Goal: Task Accomplishment & Management: Manage account settings

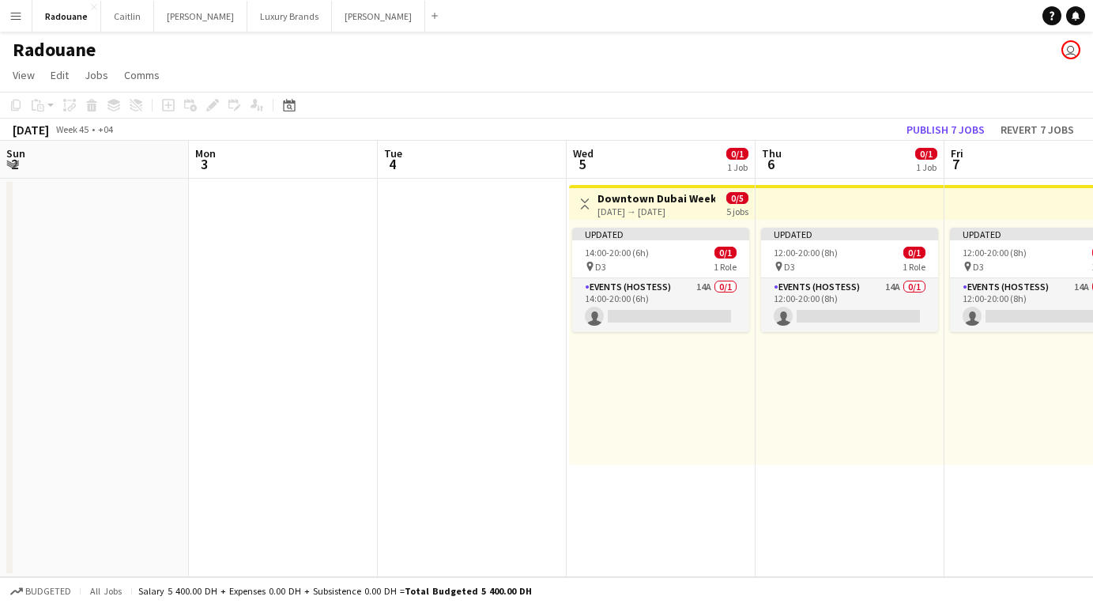
scroll to position [0, 684]
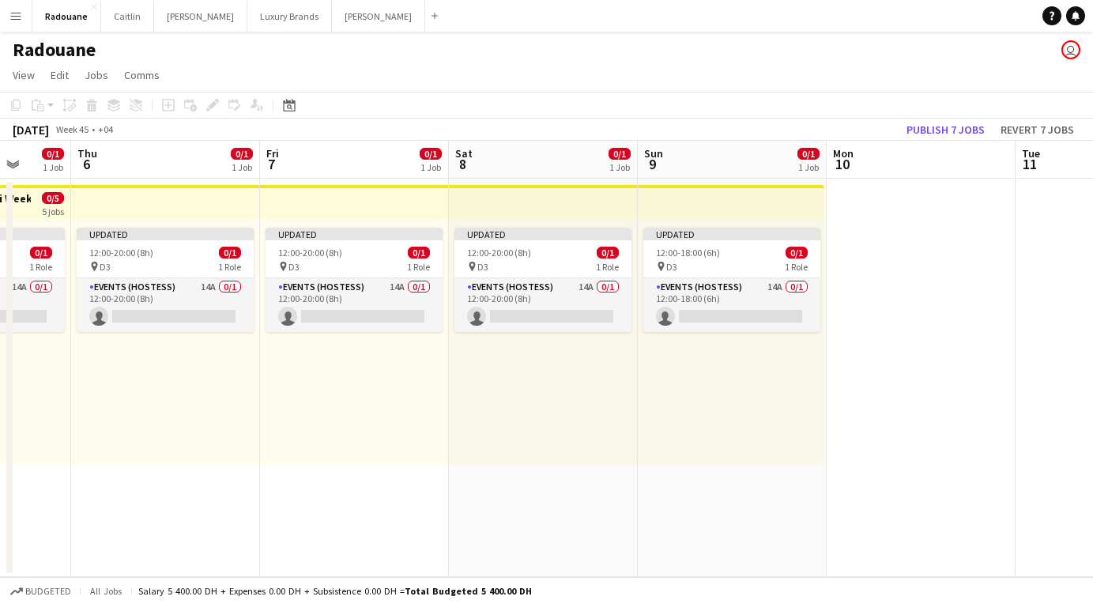
click at [19, 20] on app-icon "Menu" at bounding box center [15, 15] width 13 height 13
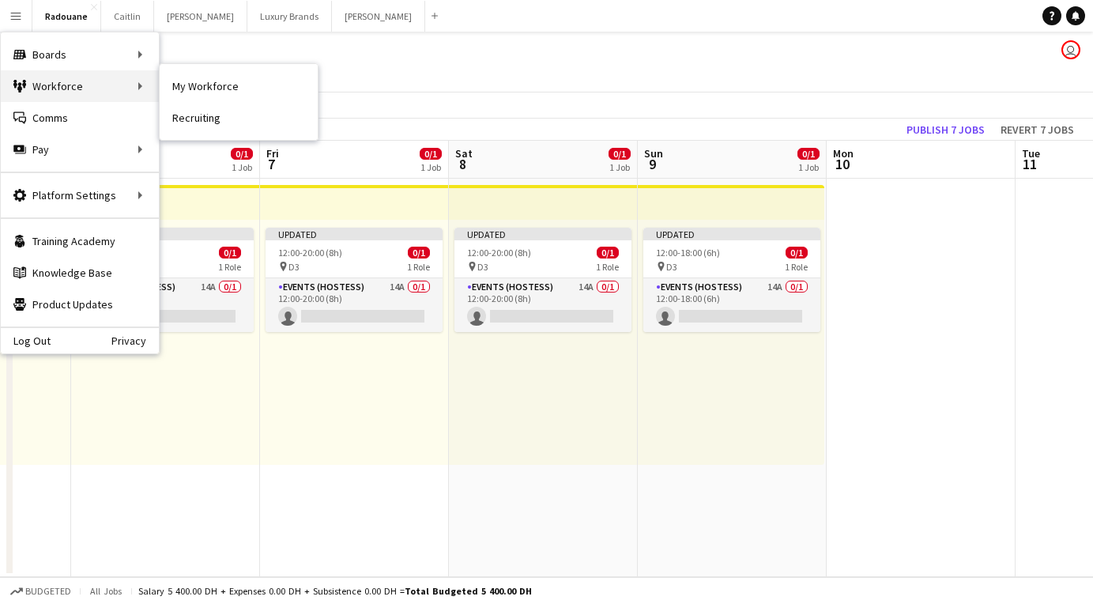
click at [55, 94] on div "Workforce Workforce" at bounding box center [80, 86] width 158 height 32
click at [177, 85] on link "My Workforce" at bounding box center [239, 86] width 158 height 32
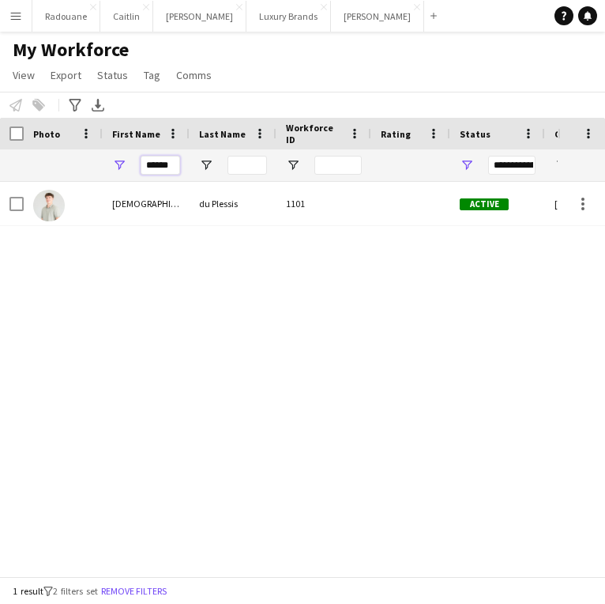
click at [175, 162] on input "******" at bounding box center [161, 165] width 40 height 19
type input "*"
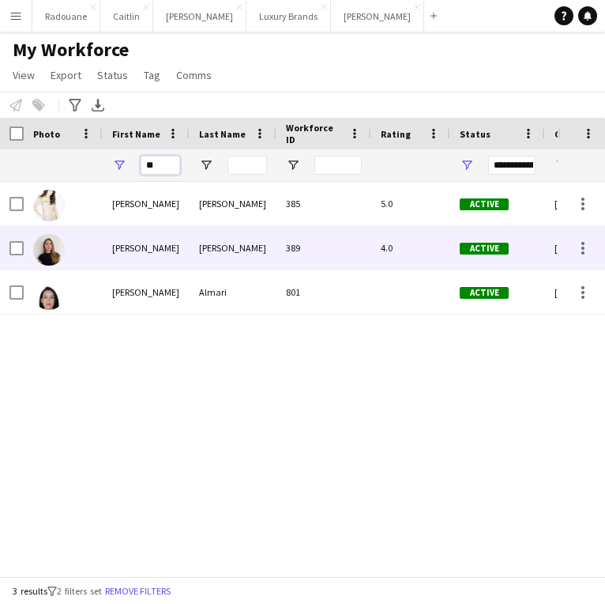
type input "*"
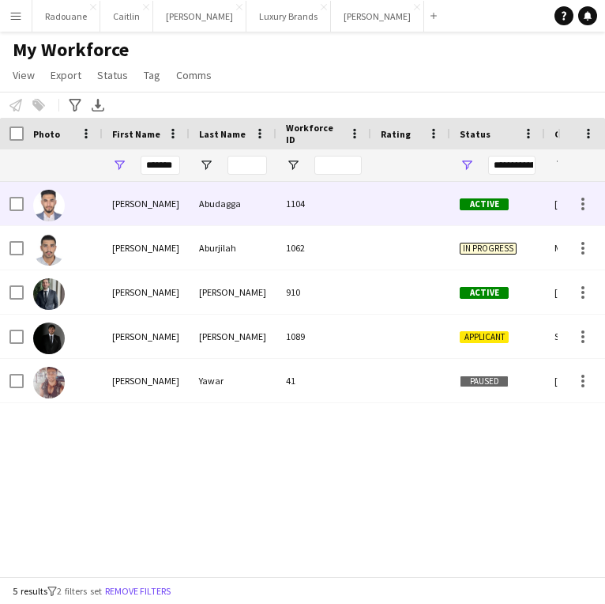
click at [52, 213] on img at bounding box center [49, 206] width 32 height 32
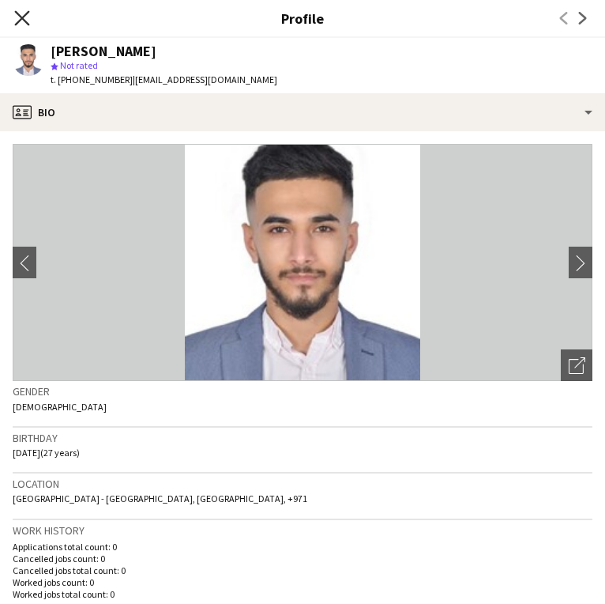
click at [22, 21] on icon "Close pop-in" at bounding box center [21, 17] width 15 height 15
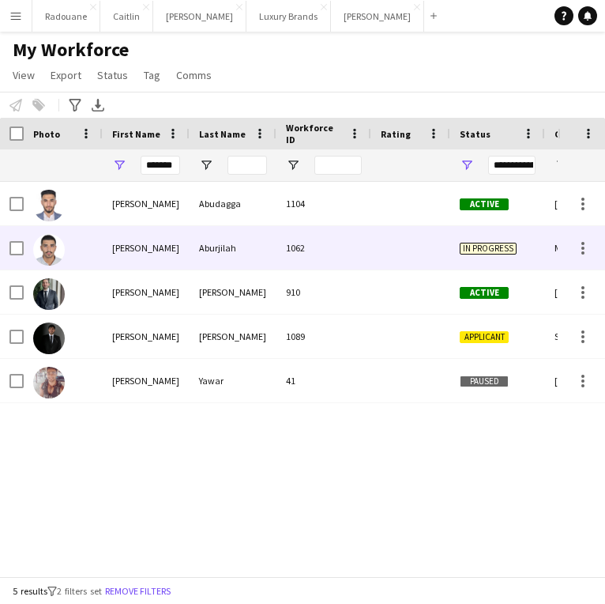
click at [71, 252] on div at bounding box center [63, 247] width 79 height 43
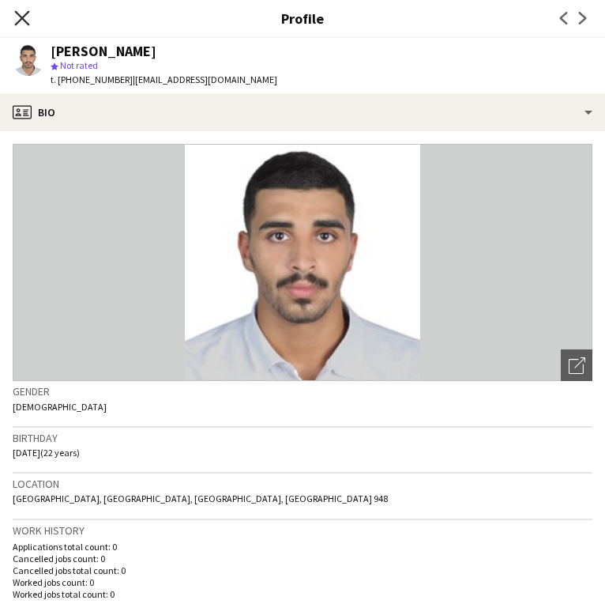
click at [26, 21] on icon at bounding box center [21, 17] width 15 height 15
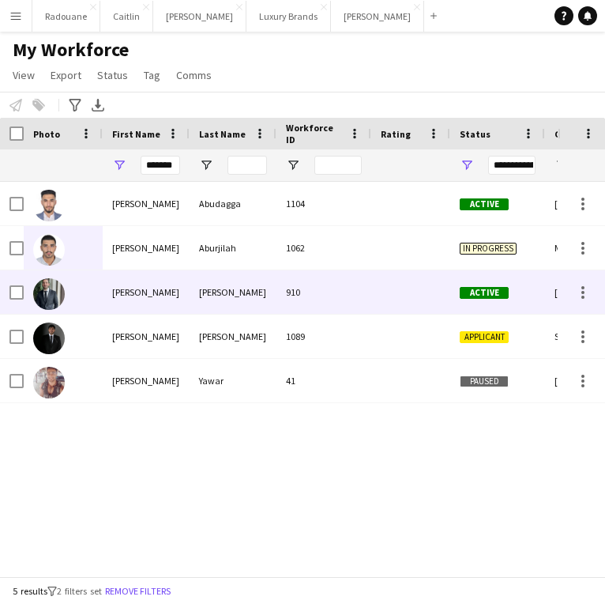
click at [62, 287] on img at bounding box center [49, 294] width 32 height 32
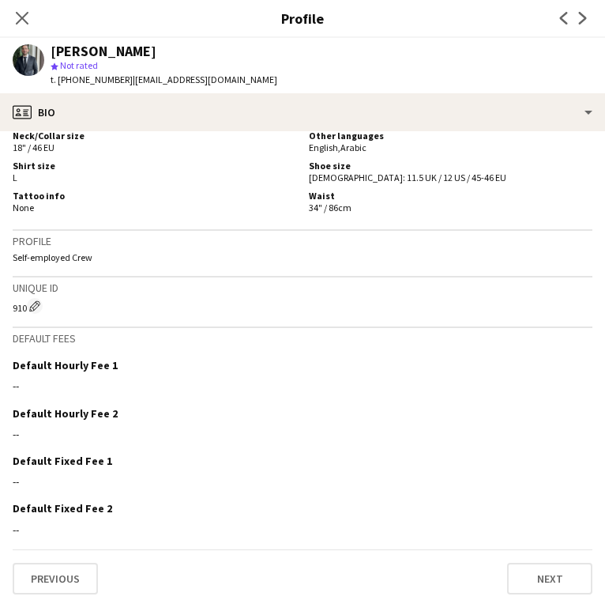
scroll to position [914, 0]
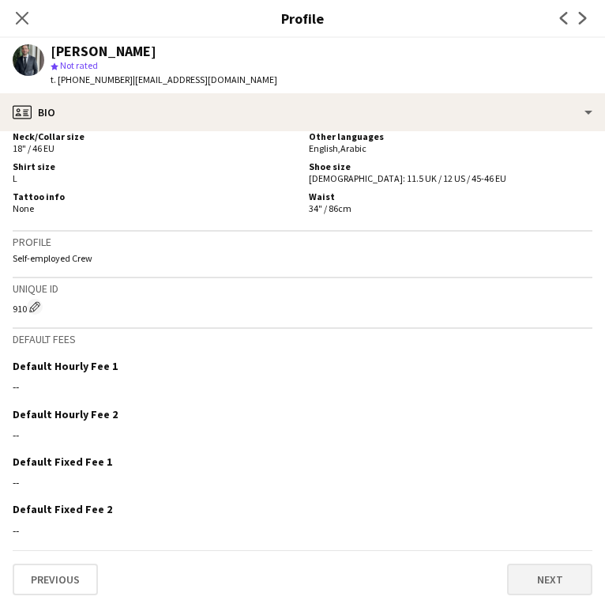
click at [542, 583] on button "Next" at bounding box center [549, 579] width 85 height 32
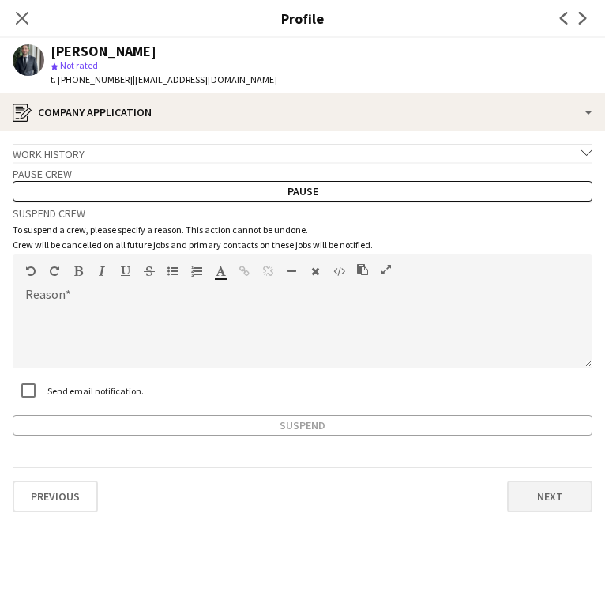
click at [553, 502] on button "Next" at bounding box center [549, 496] width 85 height 32
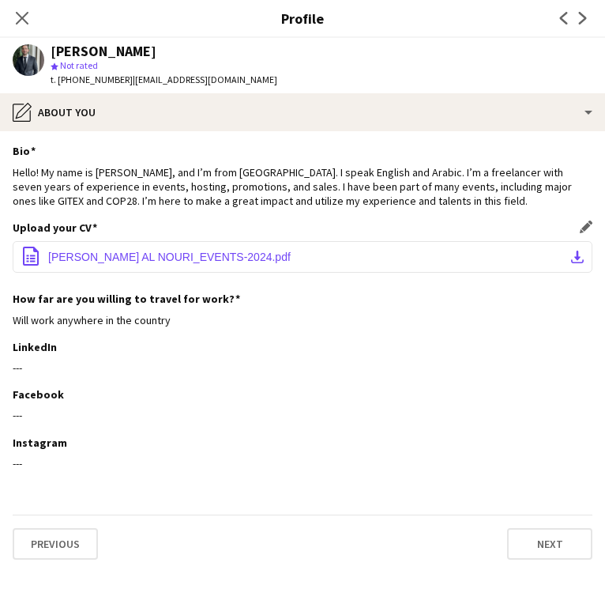
click at [479, 262] on button "office-file-sheet [PERSON_NAME]-2024.pdf download-bottom" at bounding box center [303, 257] width 580 height 32
click at [22, 24] on icon "Close pop-in" at bounding box center [21, 17] width 15 height 15
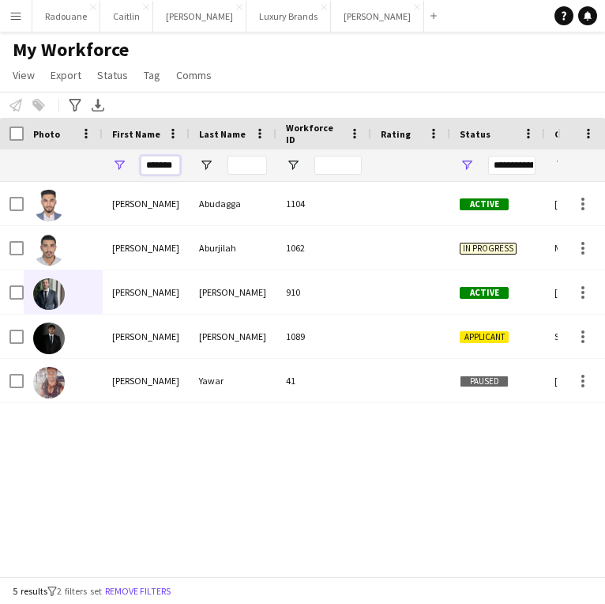
click at [176, 165] on input "*******" at bounding box center [161, 165] width 40 height 19
type input "*"
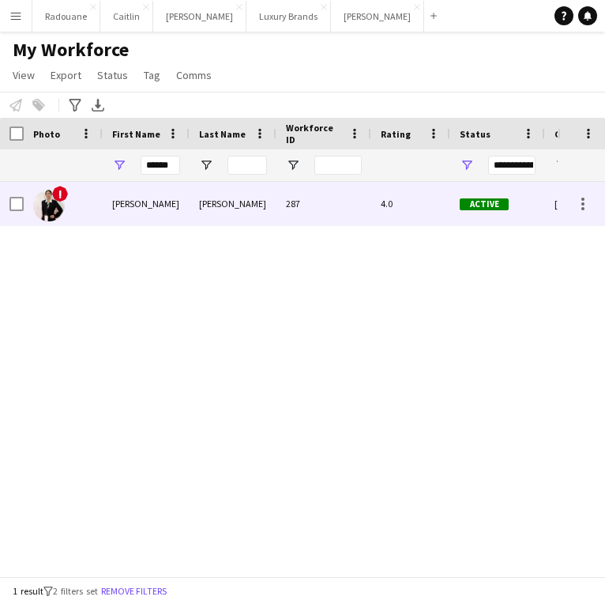
drag, startPoint x: 176, startPoint y: 190, endPoint x: 164, endPoint y: 206, distance: 19.8
click at [164, 206] on div "[PERSON_NAME]" at bounding box center [146, 203] width 87 height 43
click at [163, 207] on div "[PERSON_NAME]" at bounding box center [146, 203] width 87 height 43
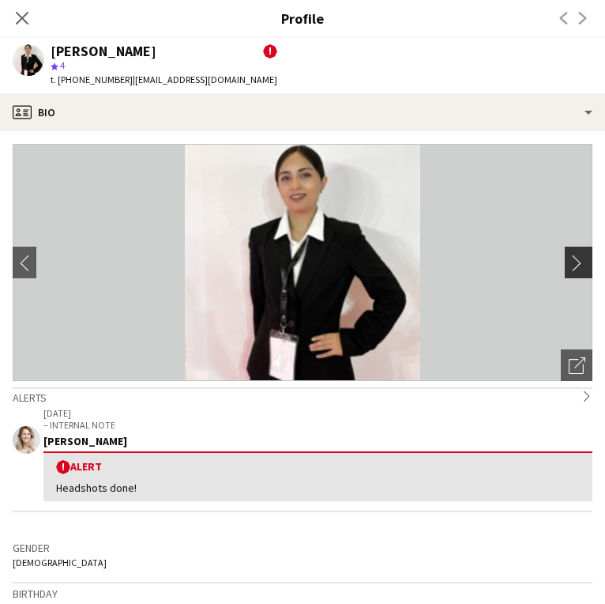
click at [578, 273] on button "chevron-right" at bounding box center [581, 262] width 32 height 32
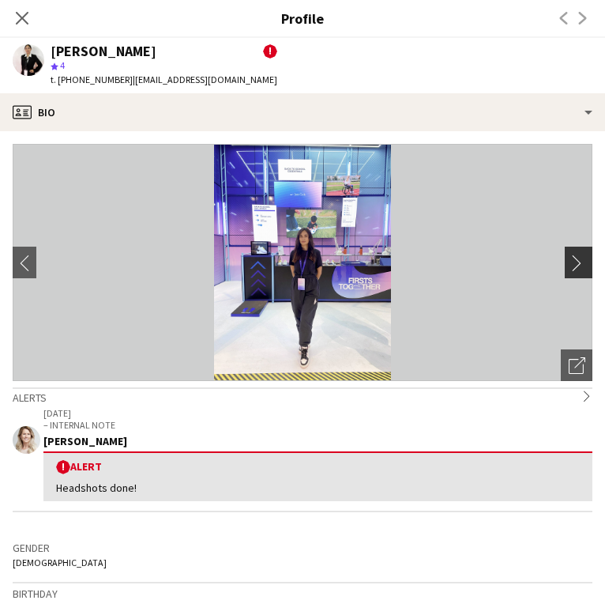
click at [578, 275] on button "chevron-right" at bounding box center [581, 262] width 32 height 32
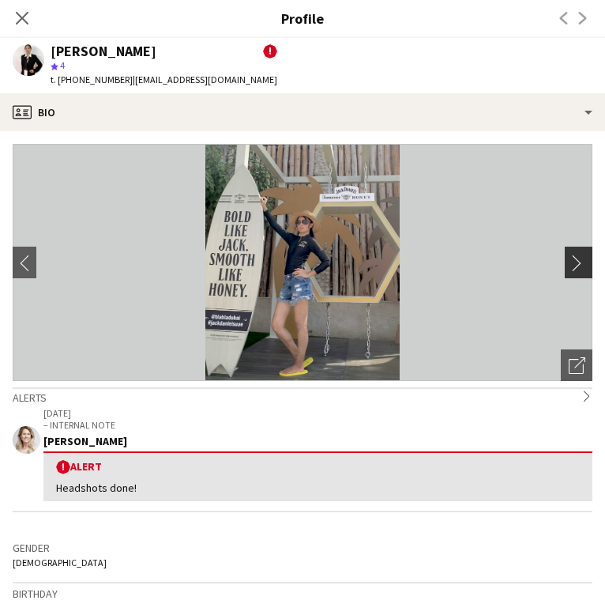
click at [575, 272] on button "chevron-right" at bounding box center [581, 262] width 32 height 32
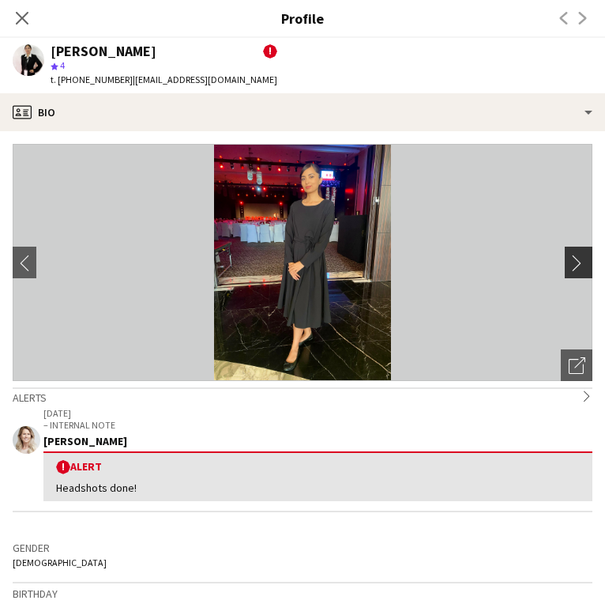
click at [572, 267] on app-icon "chevron-right" at bounding box center [581, 262] width 24 height 17
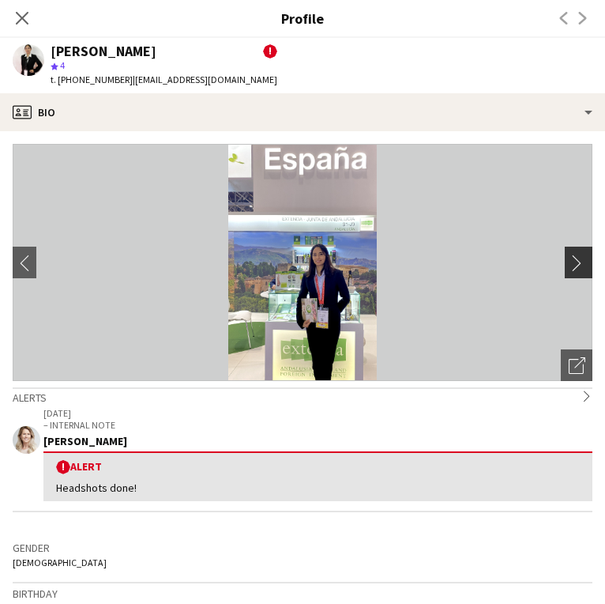
click at [570, 264] on app-icon "chevron-right" at bounding box center [581, 262] width 24 height 17
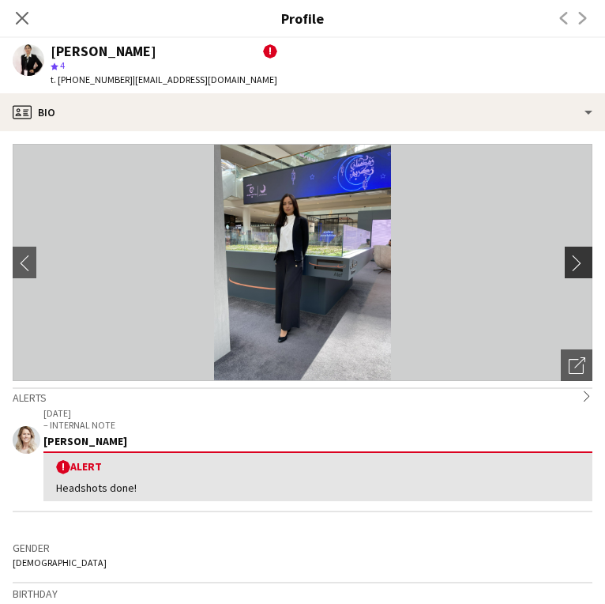
click at [574, 258] on app-icon "chevron-right" at bounding box center [581, 262] width 24 height 17
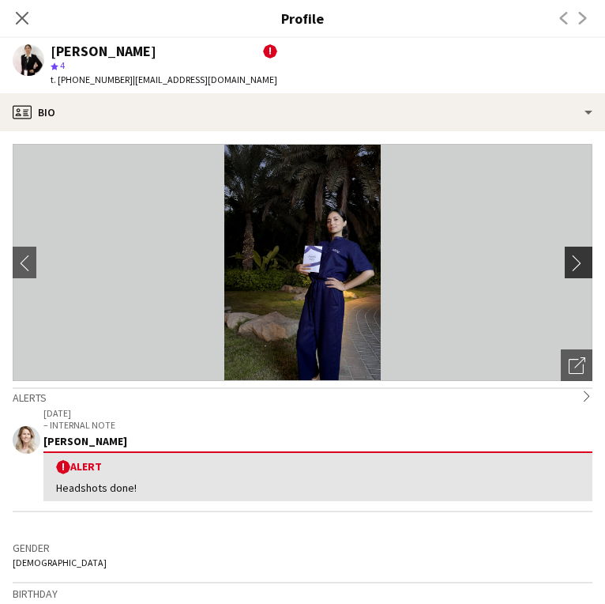
click at [576, 261] on app-icon "chevron-right" at bounding box center [581, 262] width 24 height 17
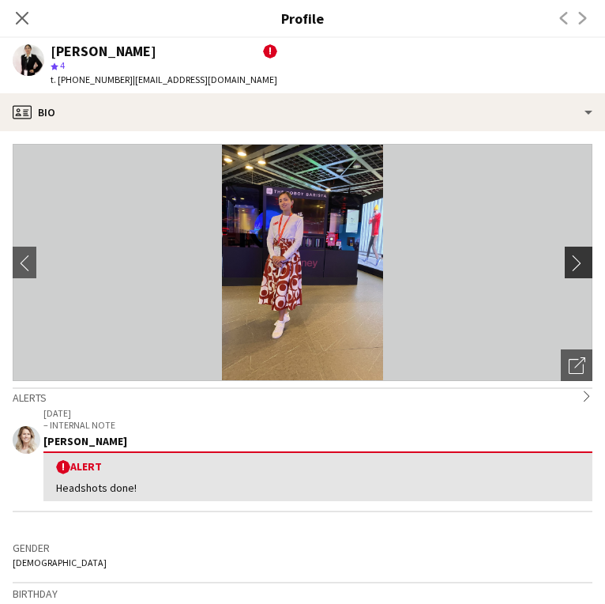
click at [574, 258] on app-icon "chevron-right" at bounding box center [581, 262] width 24 height 17
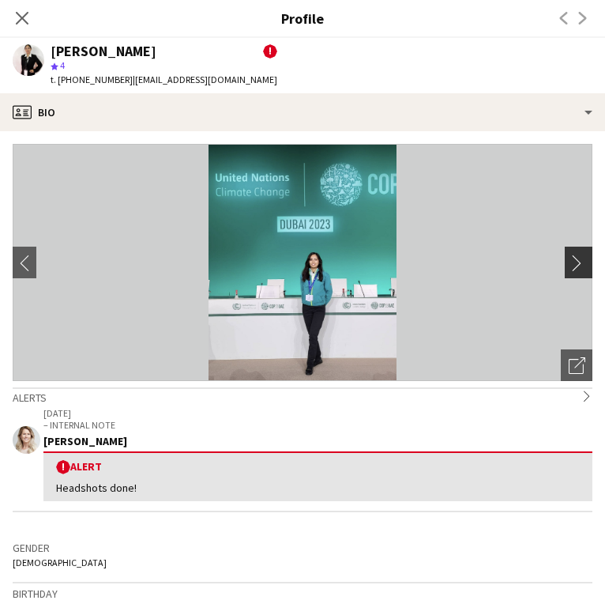
click at [571, 258] on app-icon "chevron-right" at bounding box center [581, 262] width 24 height 17
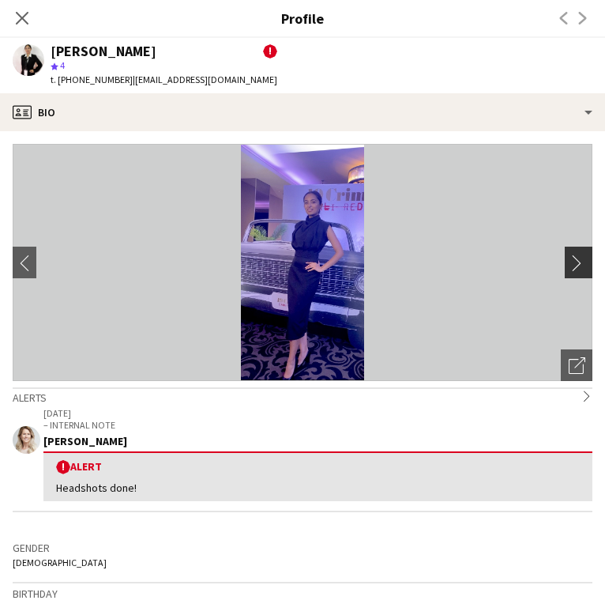
click at [573, 259] on app-icon "chevron-right" at bounding box center [581, 262] width 24 height 17
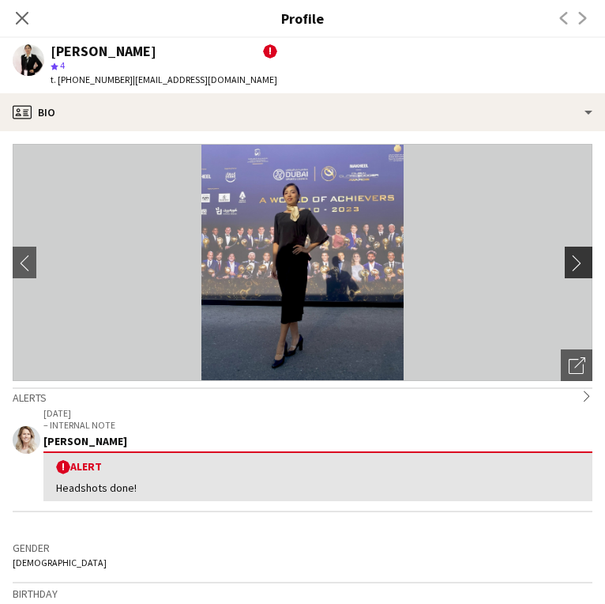
click at [576, 262] on app-icon "chevron-right" at bounding box center [581, 262] width 24 height 17
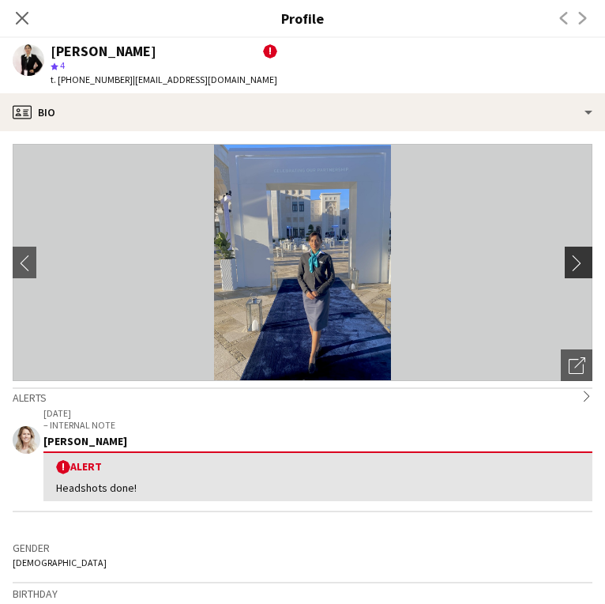
click at [578, 262] on app-icon "chevron-right" at bounding box center [581, 262] width 24 height 17
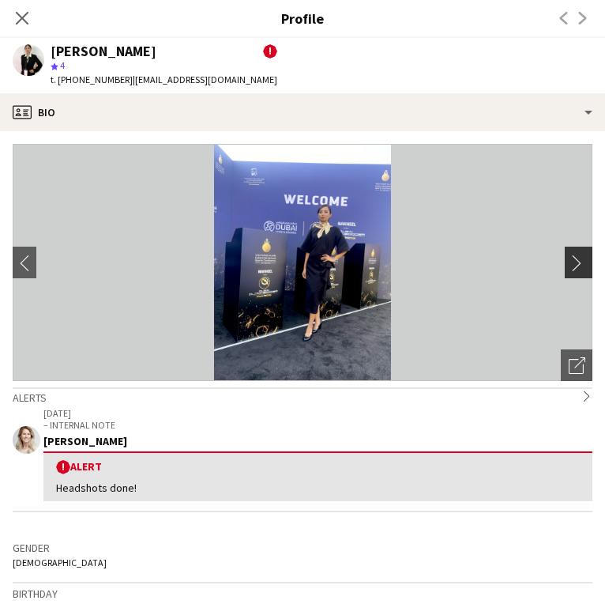
click at [578, 262] on app-icon "chevron-right" at bounding box center [581, 262] width 24 height 17
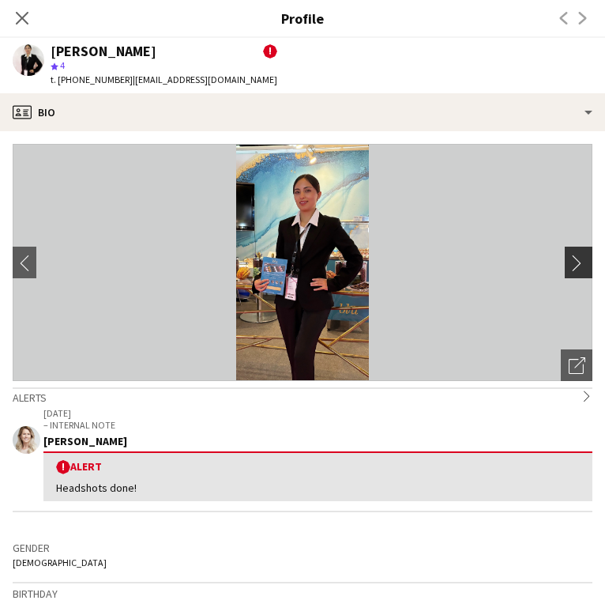
click at [576, 259] on app-icon "chevron-right" at bounding box center [581, 262] width 24 height 17
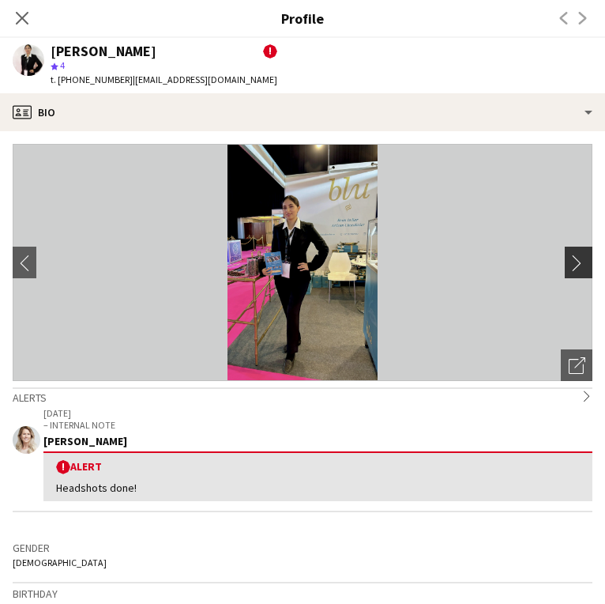
click at [574, 258] on app-icon "chevron-right" at bounding box center [581, 262] width 24 height 17
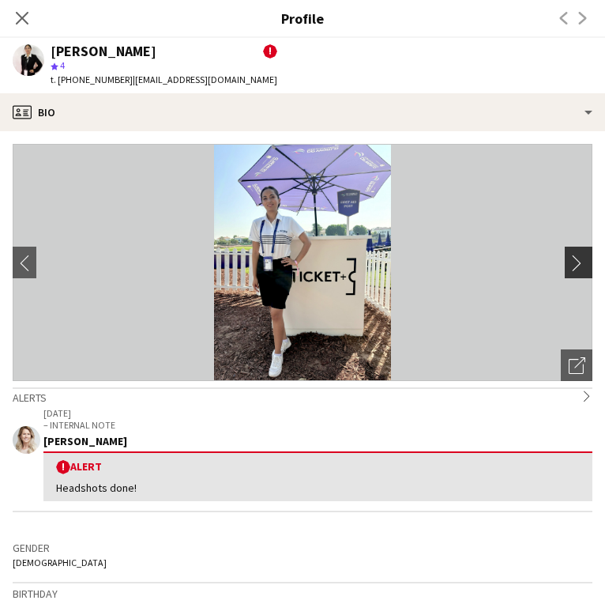
click at [574, 256] on app-icon "chevron-right" at bounding box center [581, 262] width 24 height 17
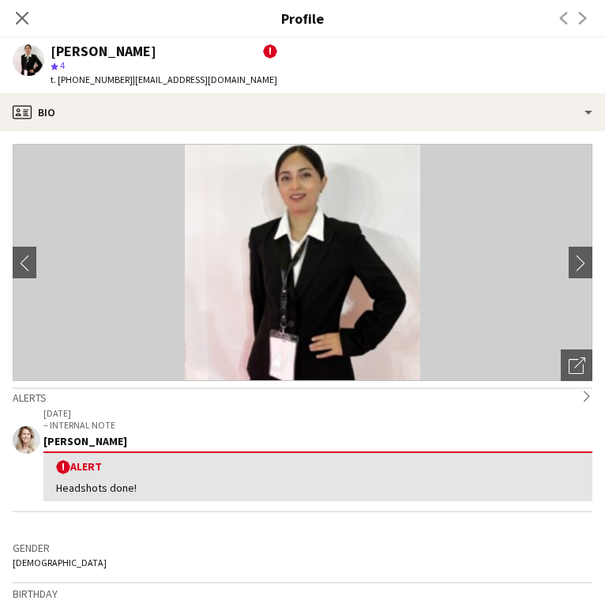
scroll to position [0, 0]
click at [21, 15] on icon "Close pop-in" at bounding box center [21, 17] width 15 height 15
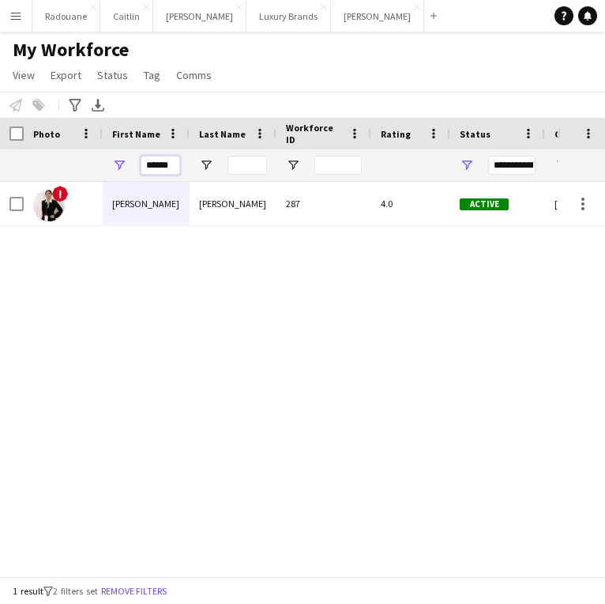
click at [175, 171] on input "******" at bounding box center [161, 165] width 40 height 19
type input "*"
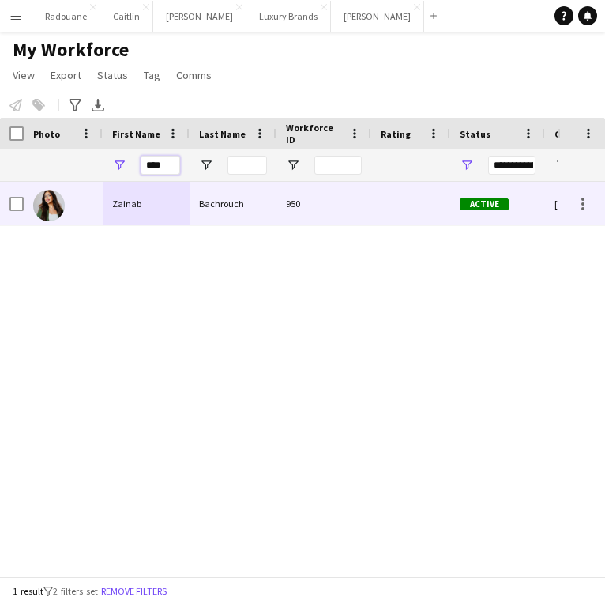
type input "****"
click at [155, 203] on div "Zainab" at bounding box center [146, 203] width 87 height 43
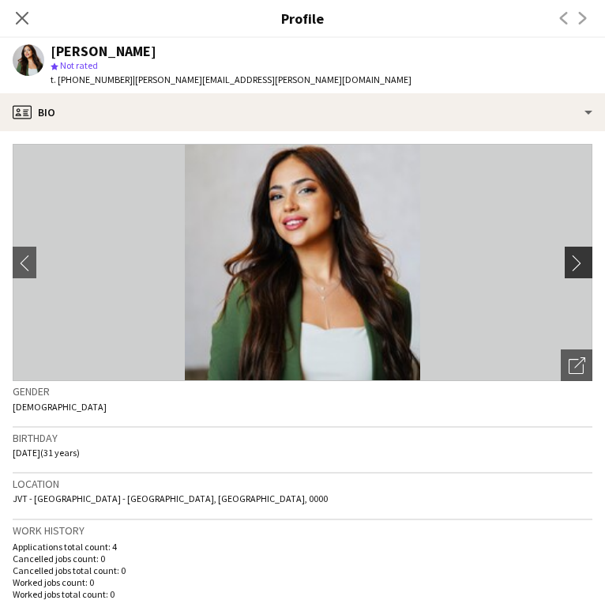
click at [584, 257] on app-icon "chevron-right" at bounding box center [581, 262] width 24 height 17
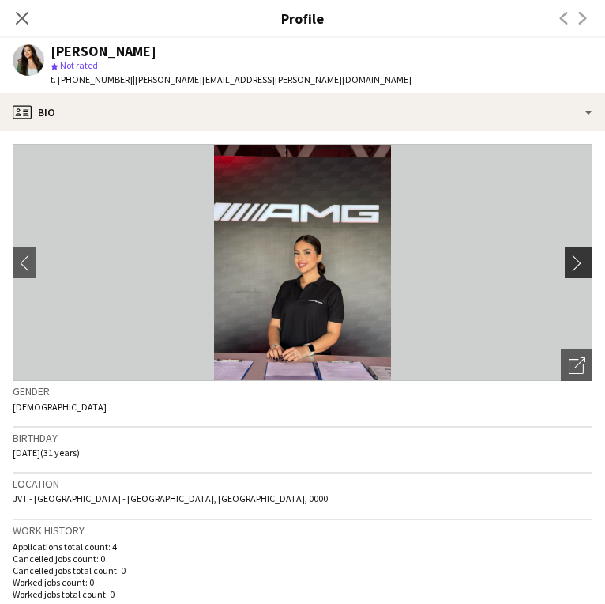
click at [584, 255] on app-icon "chevron-right" at bounding box center [581, 262] width 24 height 17
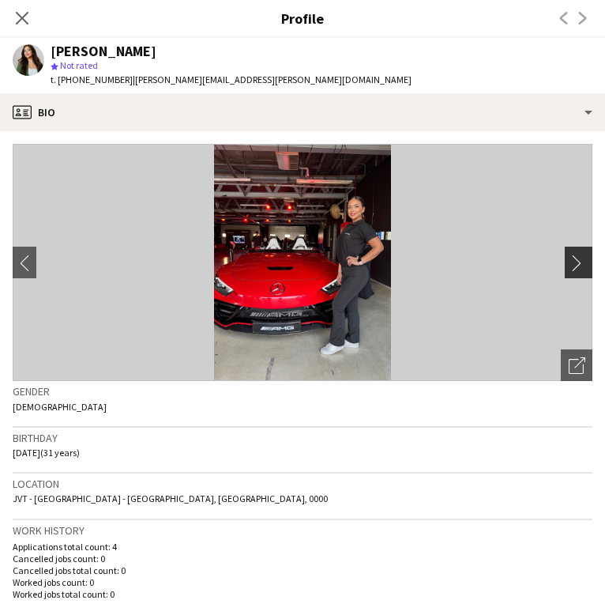
click at [581, 254] on app-icon "chevron-right" at bounding box center [581, 262] width 24 height 17
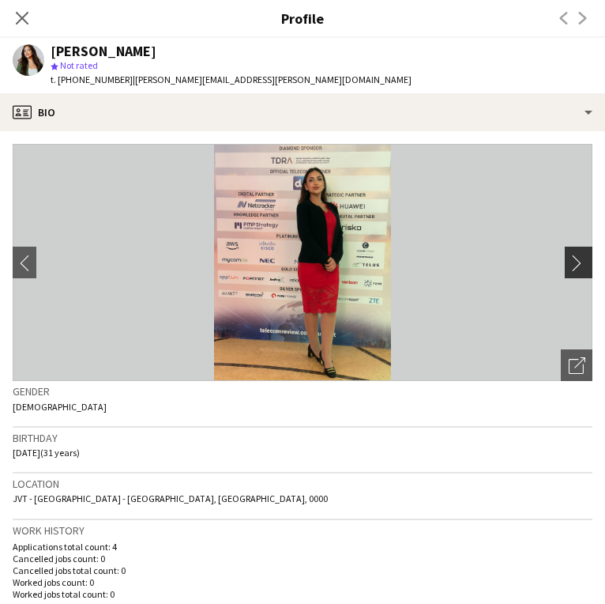
click at [581, 254] on app-icon "chevron-right" at bounding box center [581, 262] width 24 height 17
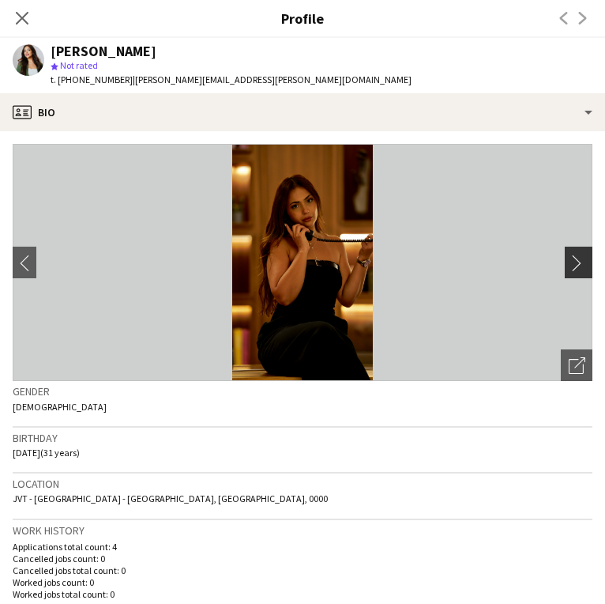
click at [581, 254] on app-icon "chevron-right" at bounding box center [581, 262] width 24 height 17
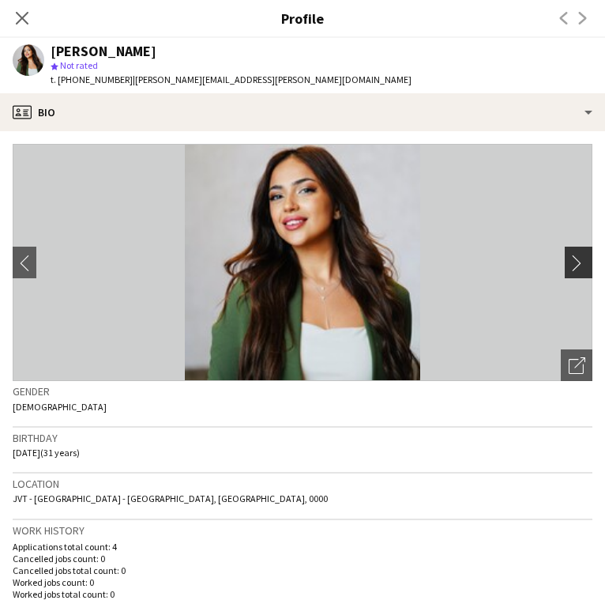
click at [581, 254] on app-icon "chevron-right" at bounding box center [581, 262] width 24 height 17
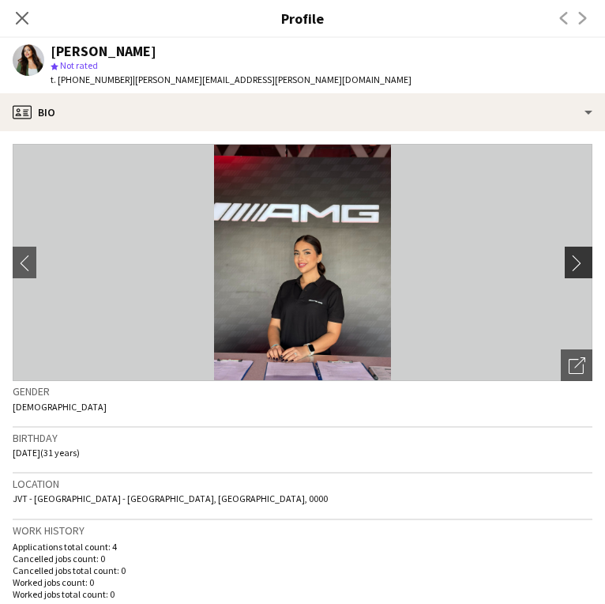
click at [581, 254] on app-icon "chevron-right" at bounding box center [581, 262] width 24 height 17
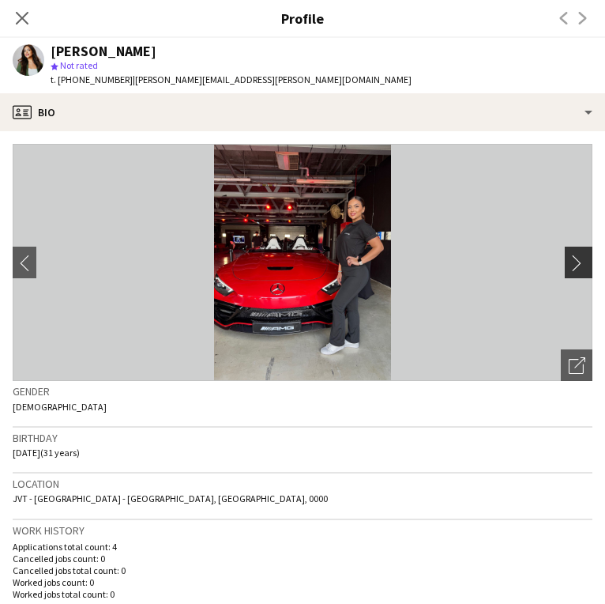
click at [581, 254] on app-icon "chevron-right" at bounding box center [581, 262] width 24 height 17
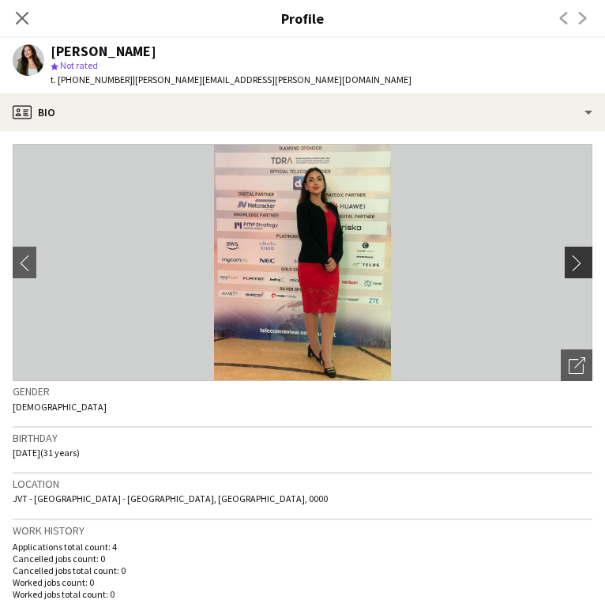
click at [581, 254] on app-icon "chevron-right" at bounding box center [581, 262] width 24 height 17
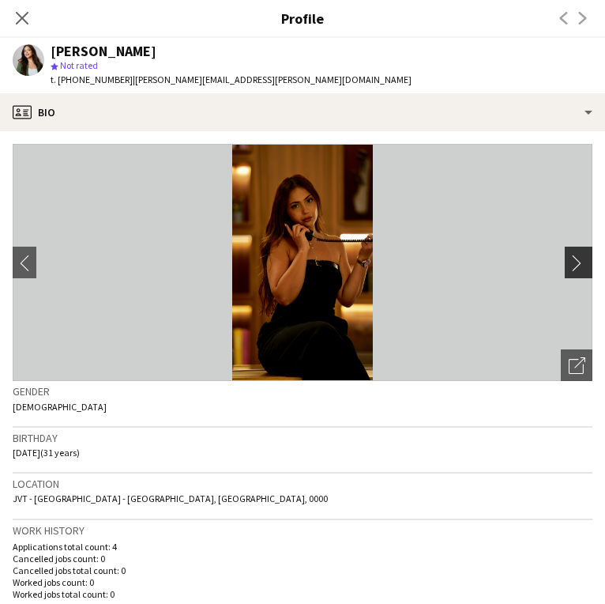
click at [581, 254] on app-icon "chevron-right" at bounding box center [581, 262] width 24 height 17
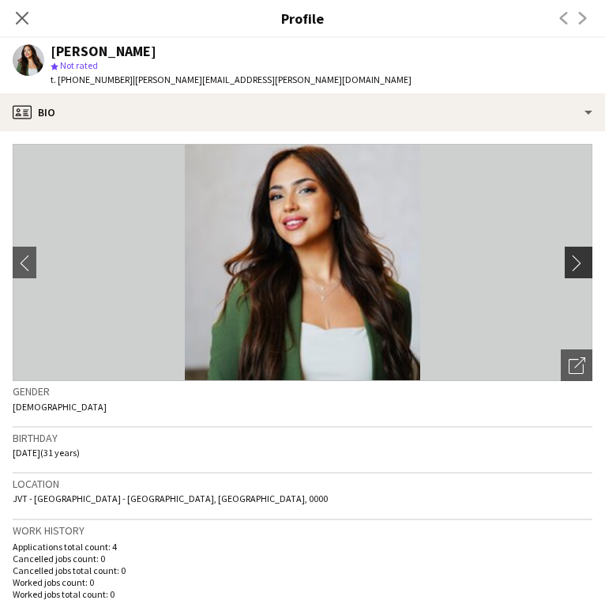
click at [581, 254] on app-icon "chevron-right" at bounding box center [581, 262] width 24 height 17
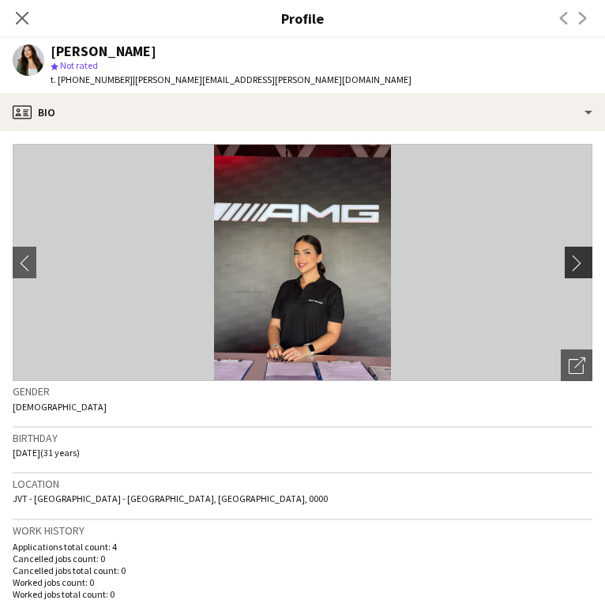
click at [581, 254] on app-icon "chevron-right" at bounding box center [581, 262] width 24 height 17
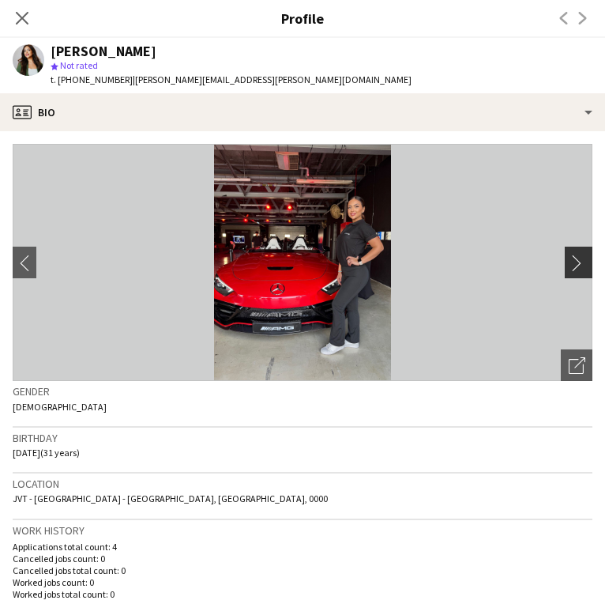
click at [581, 254] on app-icon "chevron-right" at bounding box center [581, 262] width 24 height 17
